Goal: Book appointment/travel/reservation

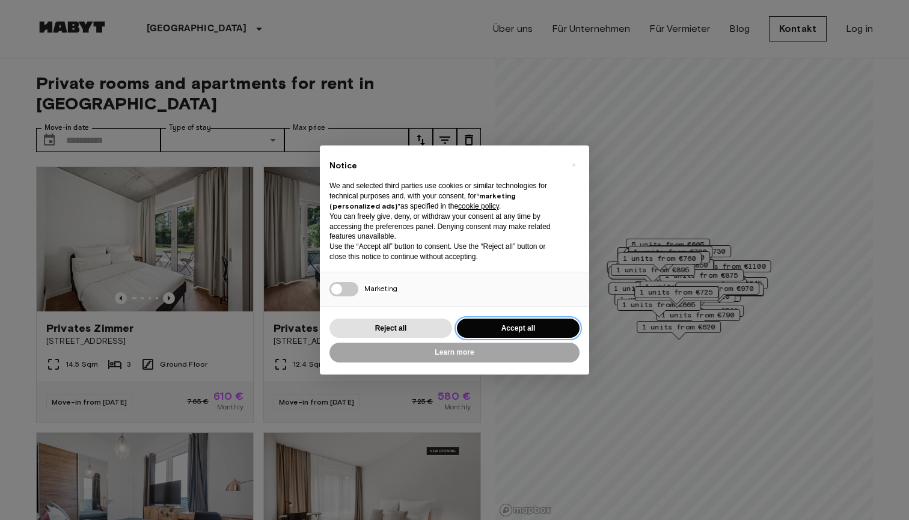
click at [476, 325] on button "Accept all" at bounding box center [518, 329] width 123 height 20
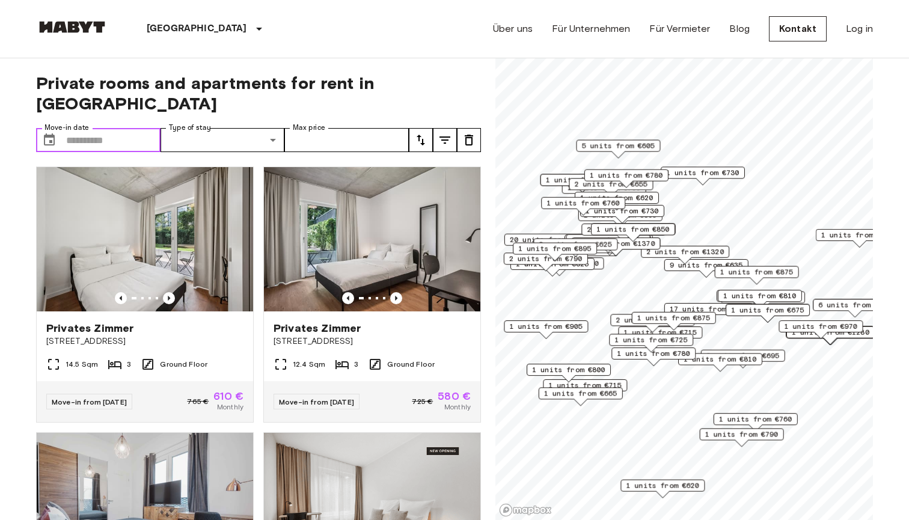
click at [116, 128] on input "Move-in date" at bounding box center [113, 140] width 94 height 24
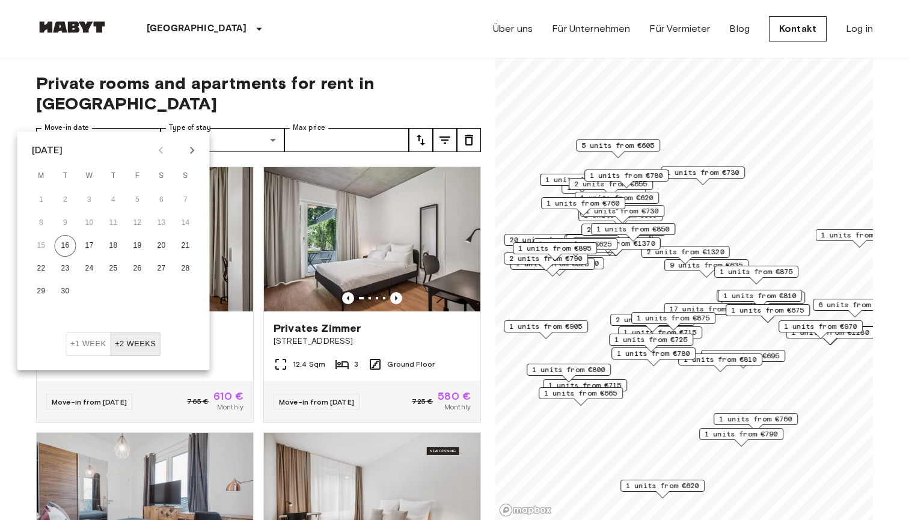
click at [193, 150] on icon "Next month" at bounding box center [192, 150] width 4 height 7
click at [154, 200] on button "1" at bounding box center [162, 200] width 22 height 22
type input "**********"
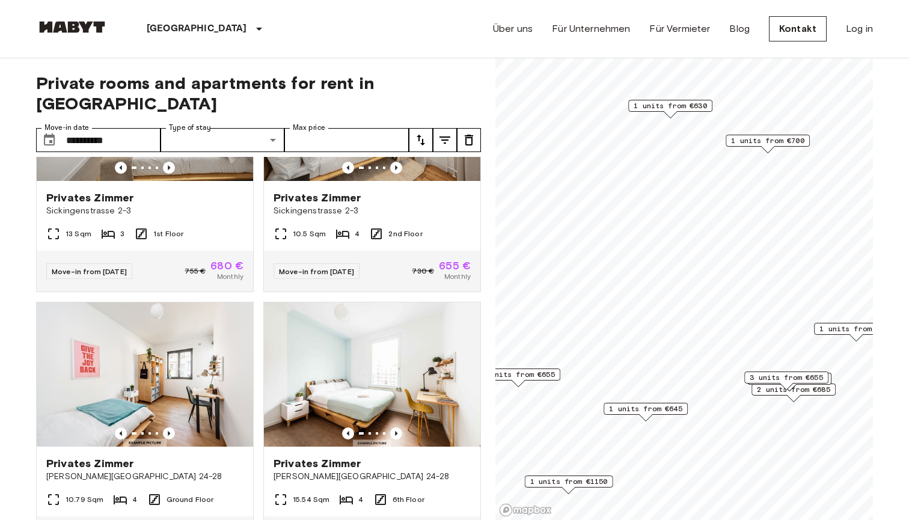
scroll to position [954, 0]
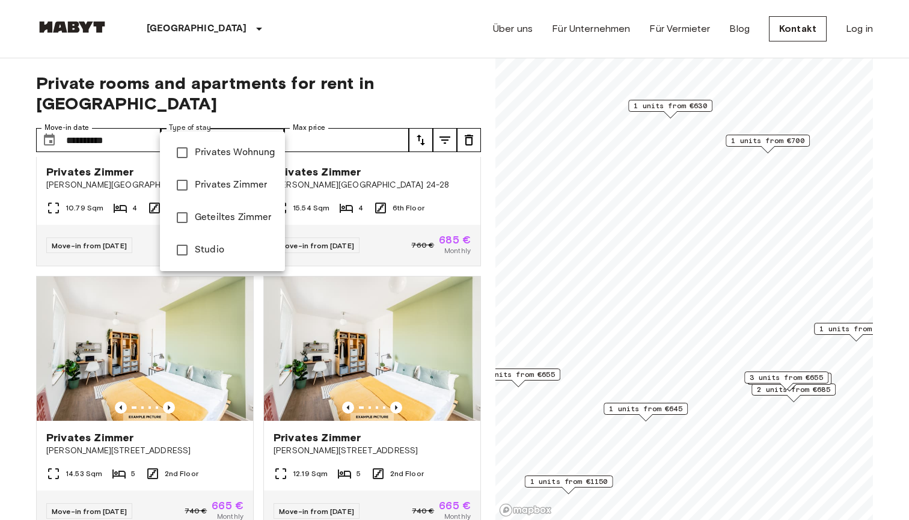
click at [439, 120] on div at bounding box center [454, 260] width 909 height 520
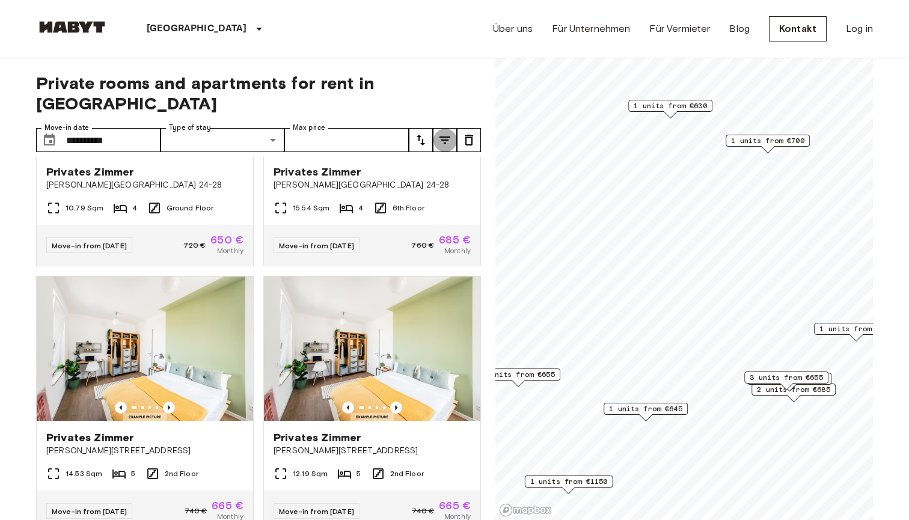
click at [443, 133] on icon "tune" at bounding box center [445, 140] width 14 height 14
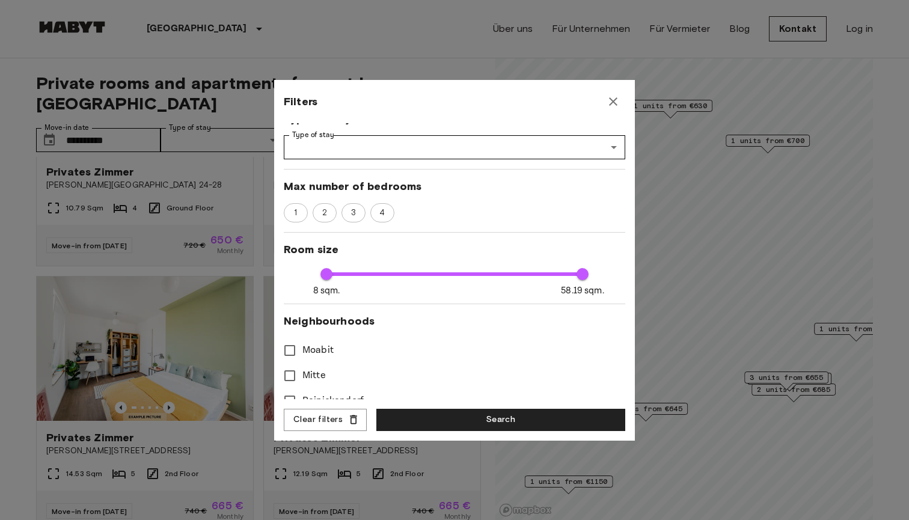
scroll to position [0, 0]
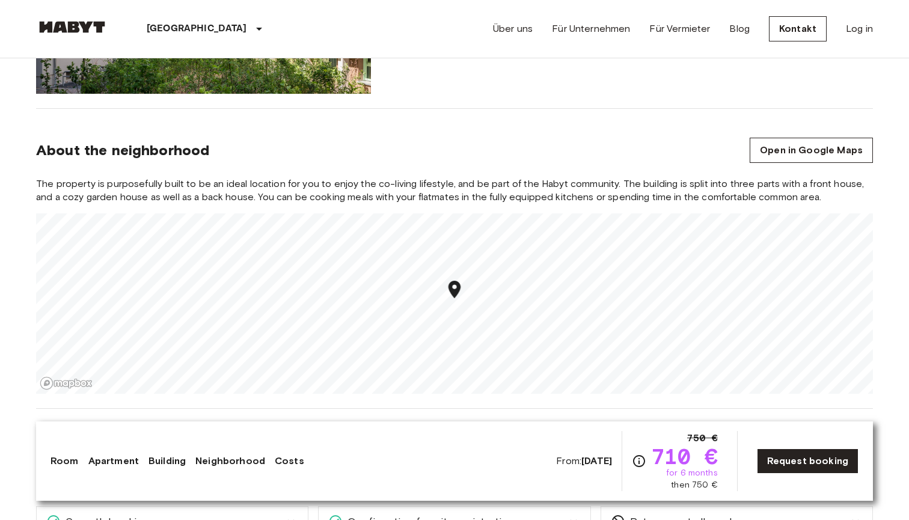
scroll to position [1294, 0]
